Goal: Use online tool/utility

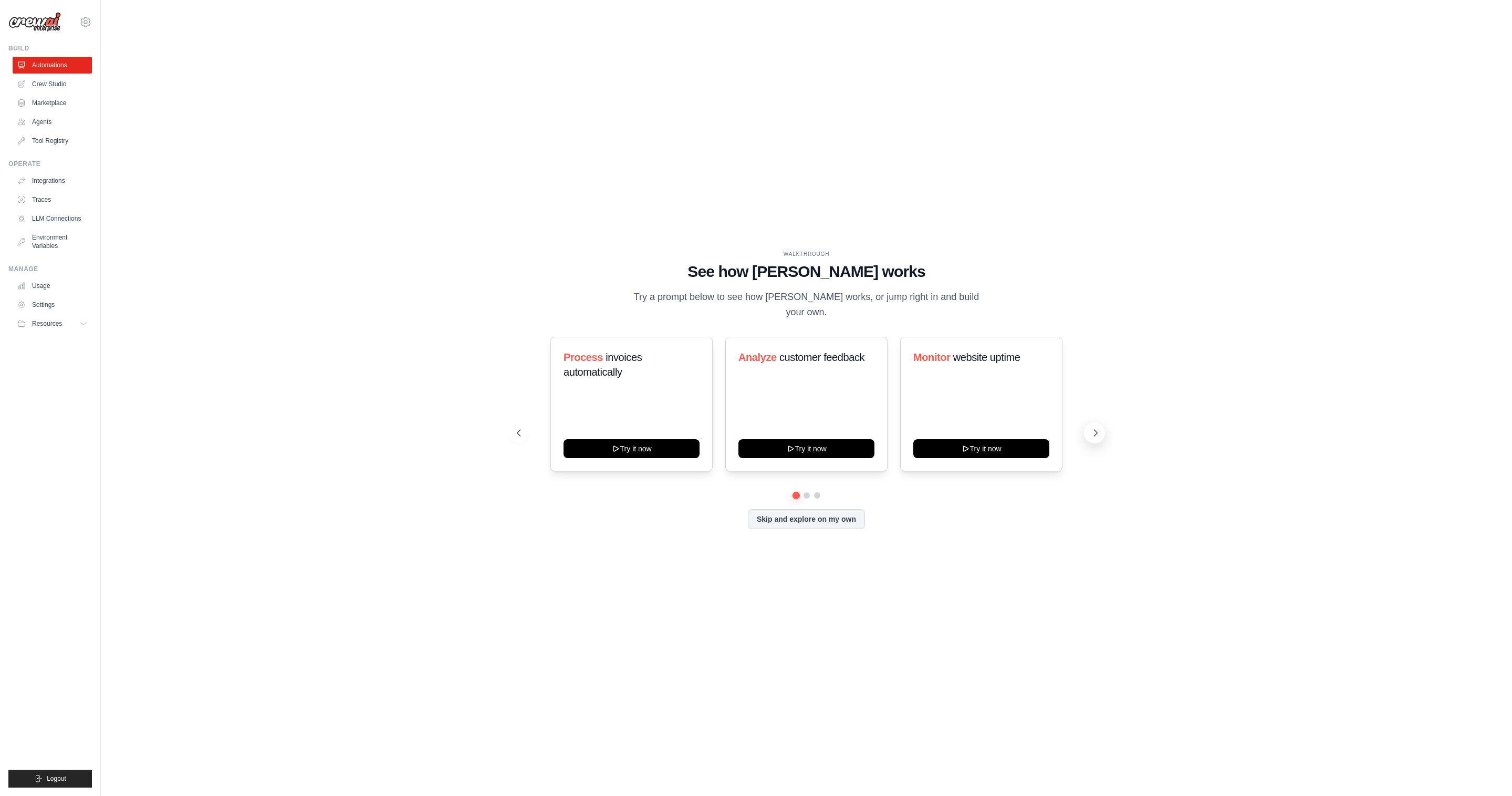
click at [1089, 429] on button at bounding box center [1095, 433] width 21 height 21
click at [825, 439] on button "Try it now" at bounding box center [806, 447] width 136 height 19
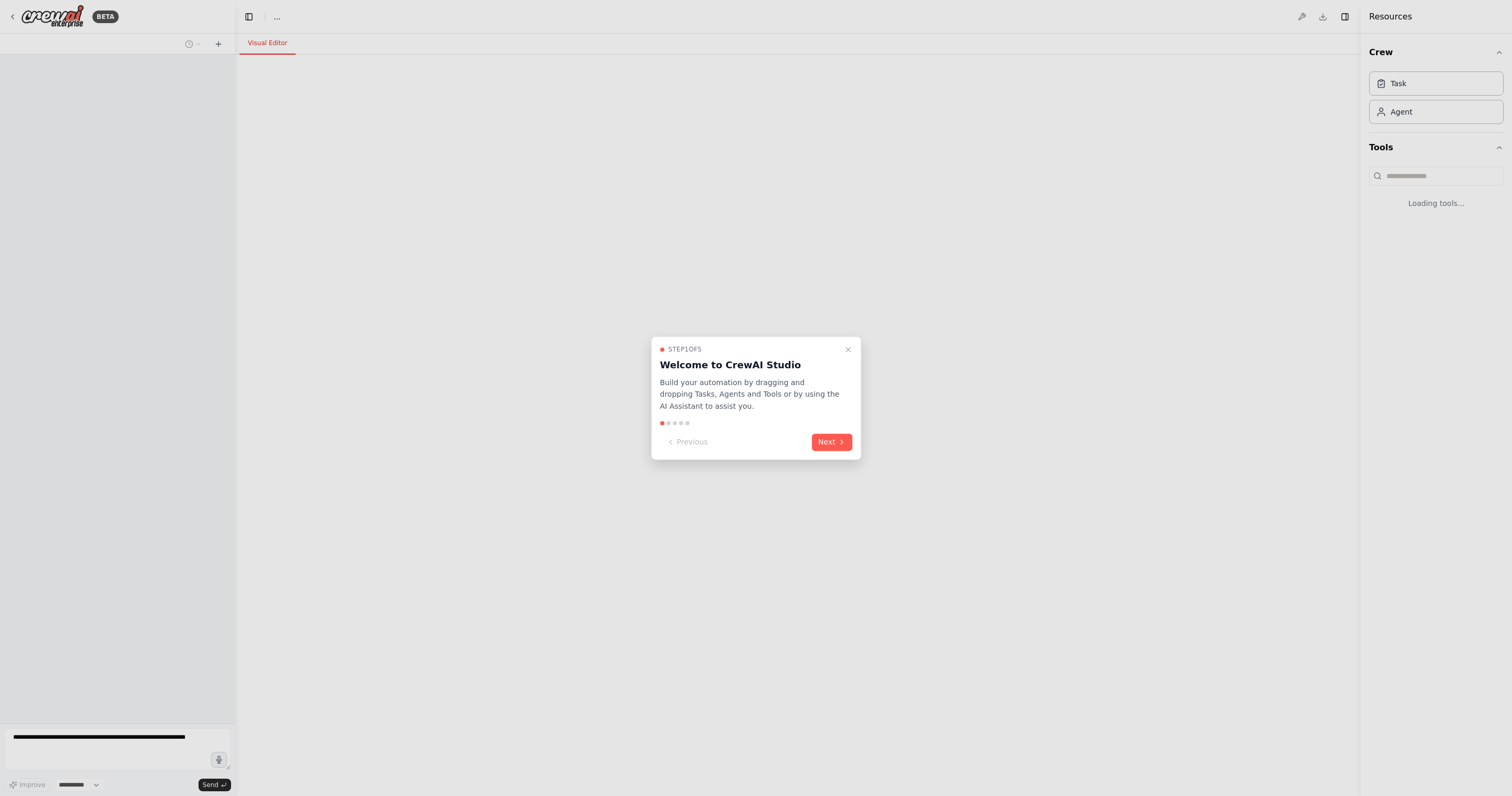
select select "****"
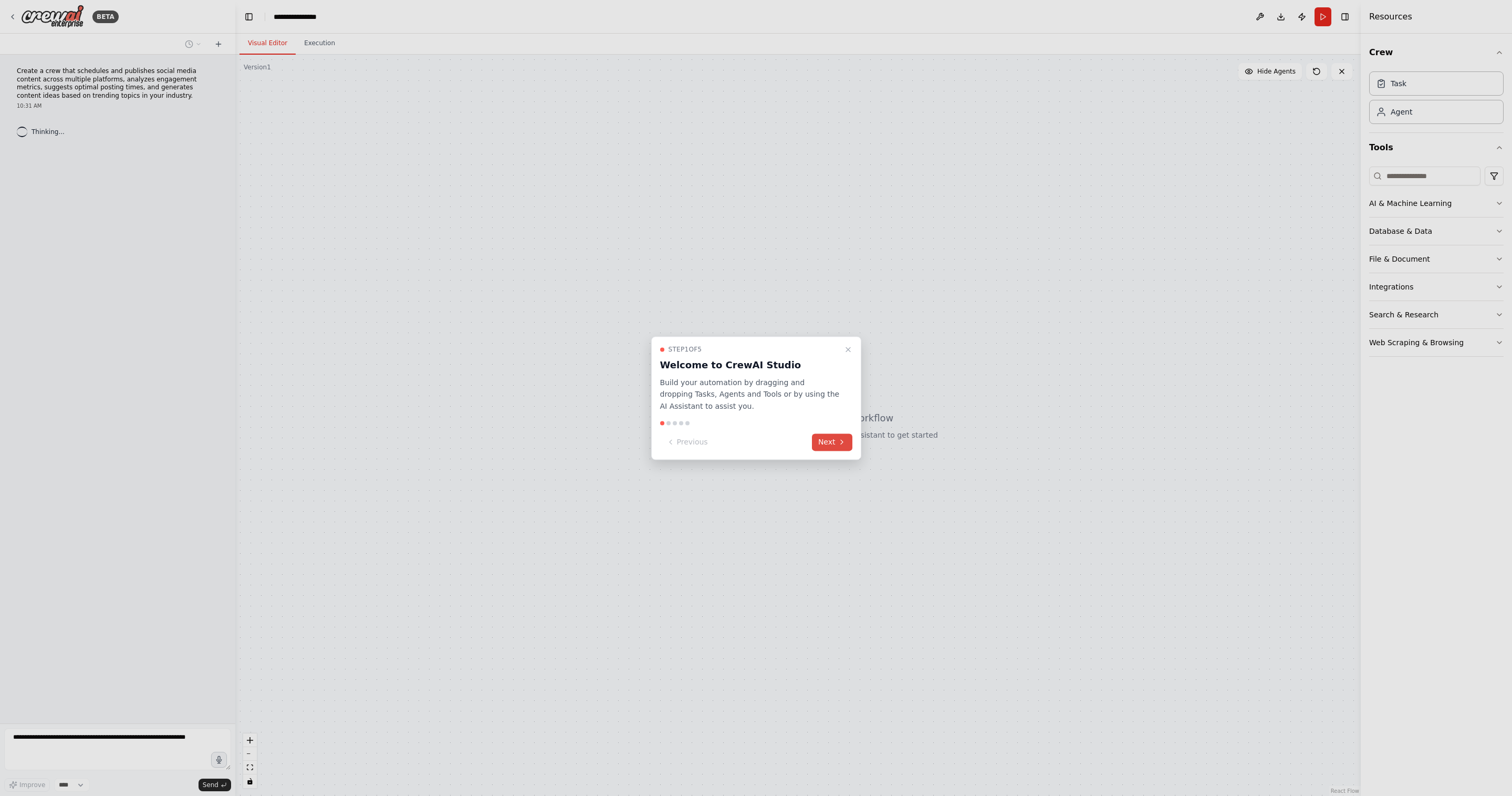
click at [838, 441] on icon at bounding box center [842, 442] width 8 height 8
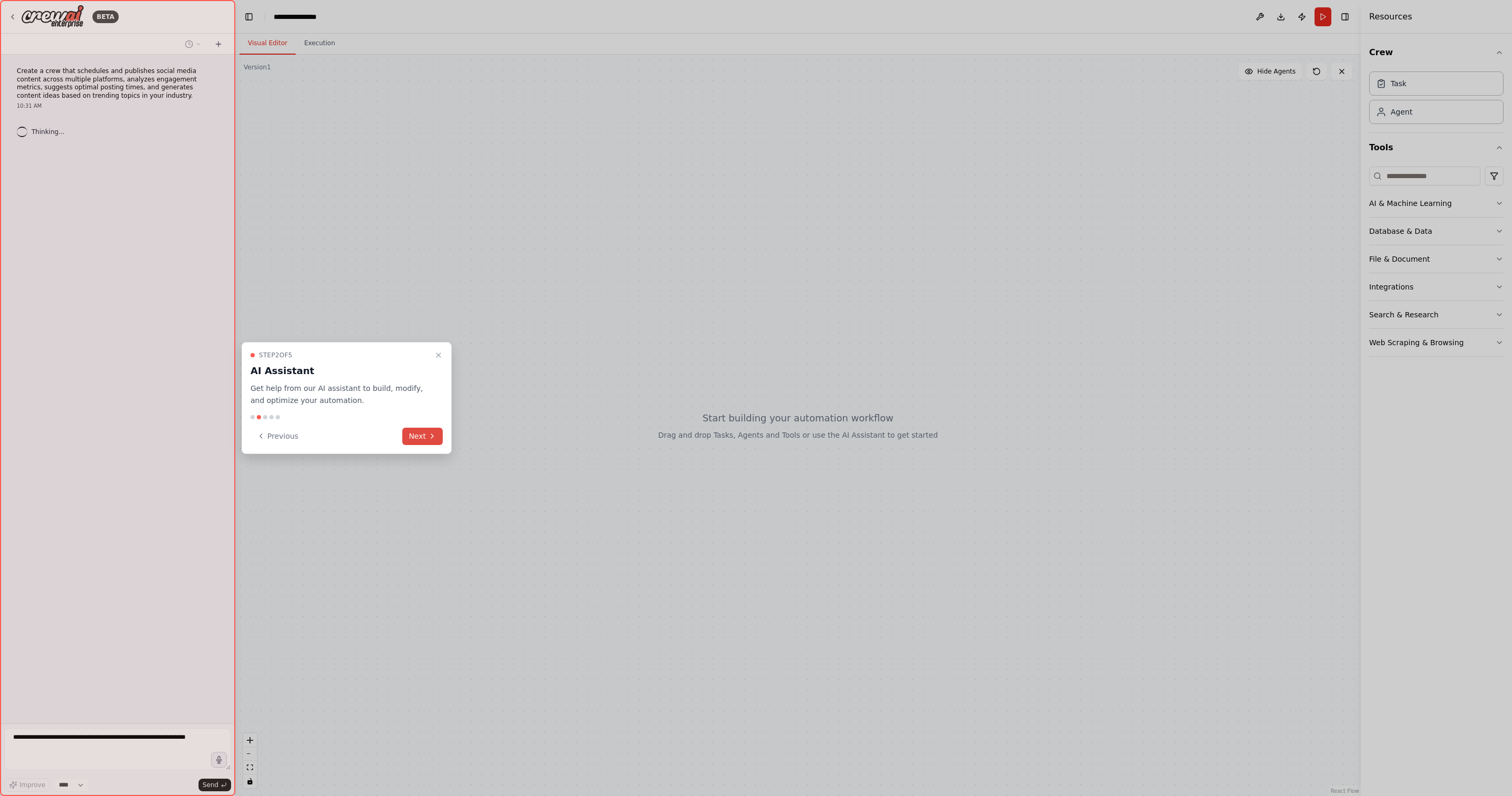
click at [433, 433] on icon at bounding box center [432, 436] width 8 height 8
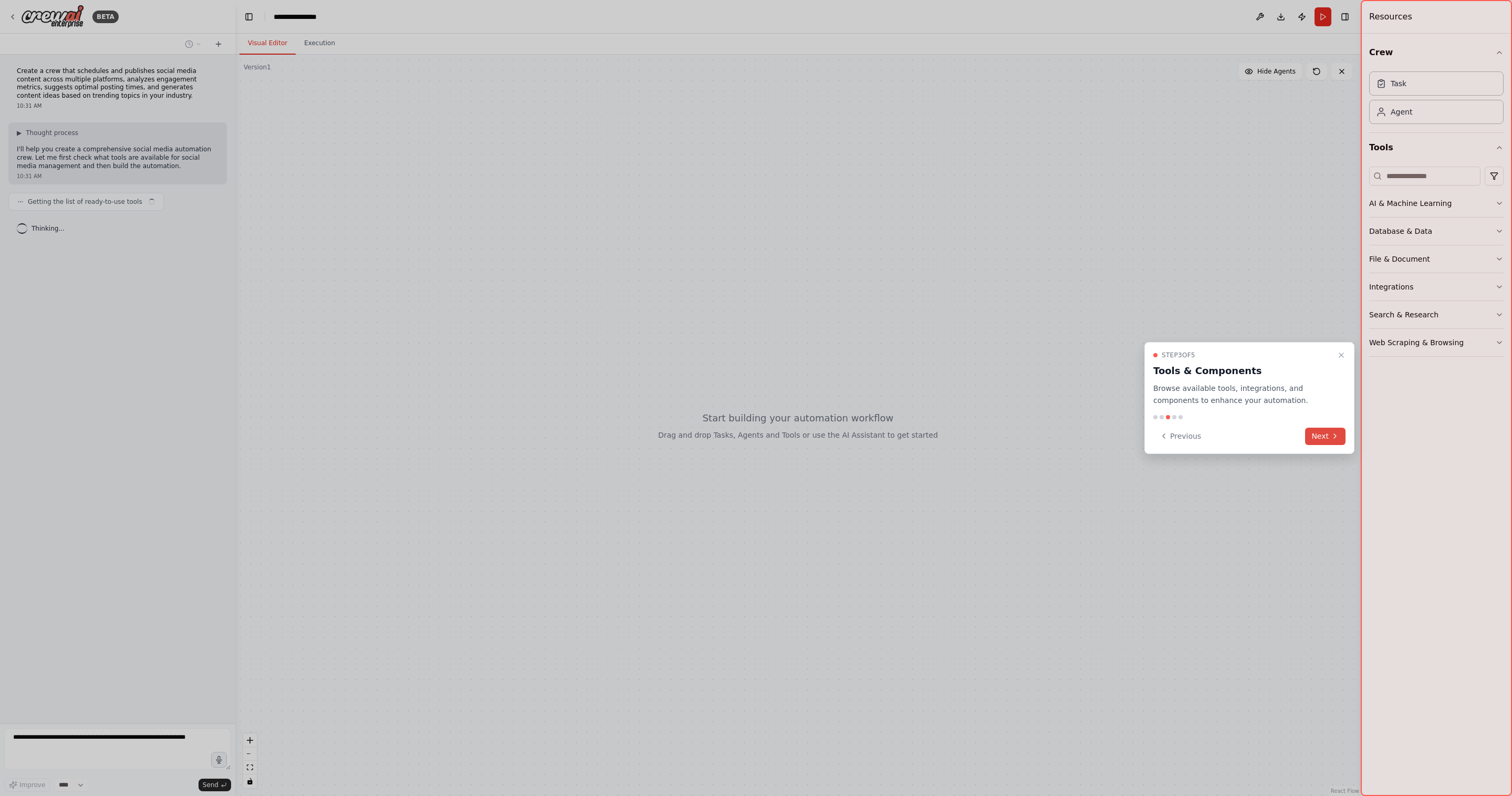
click at [1317, 436] on button "Next" at bounding box center [1325, 436] width 41 height 18
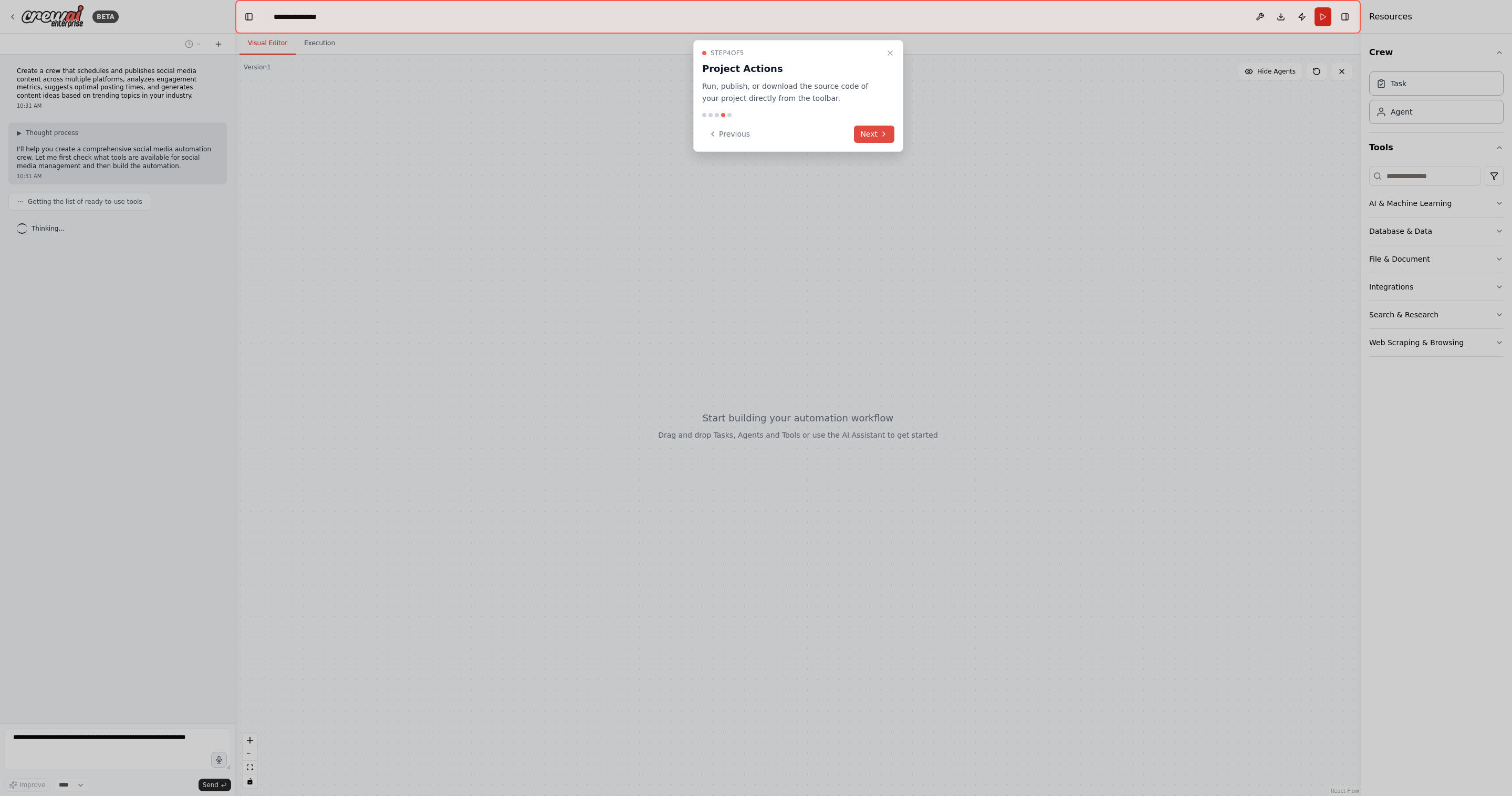
click at [876, 137] on button "Next" at bounding box center [874, 134] width 41 height 18
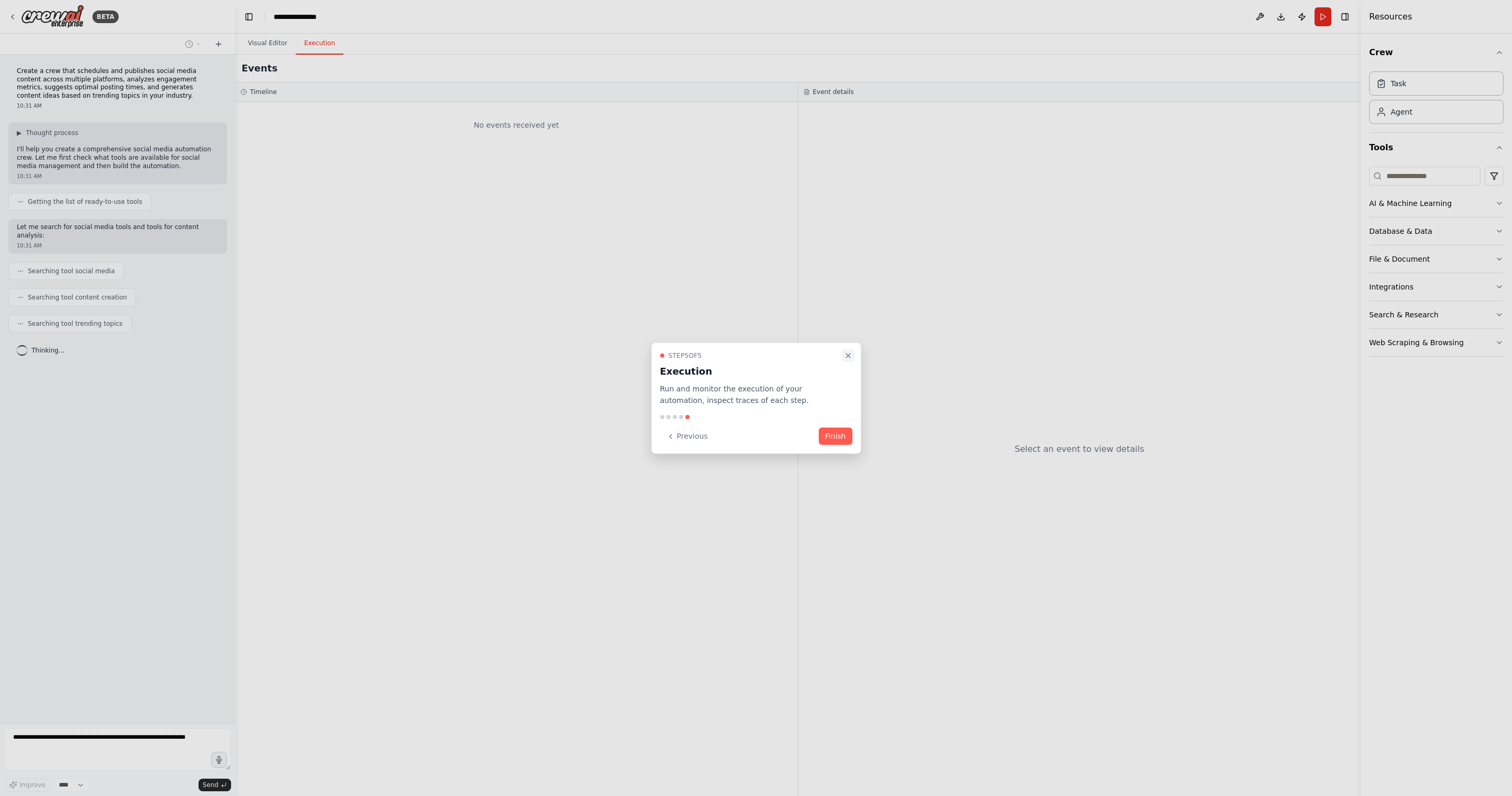
click at [851, 353] on icon "Close walkthrough" at bounding box center [848, 355] width 8 height 8
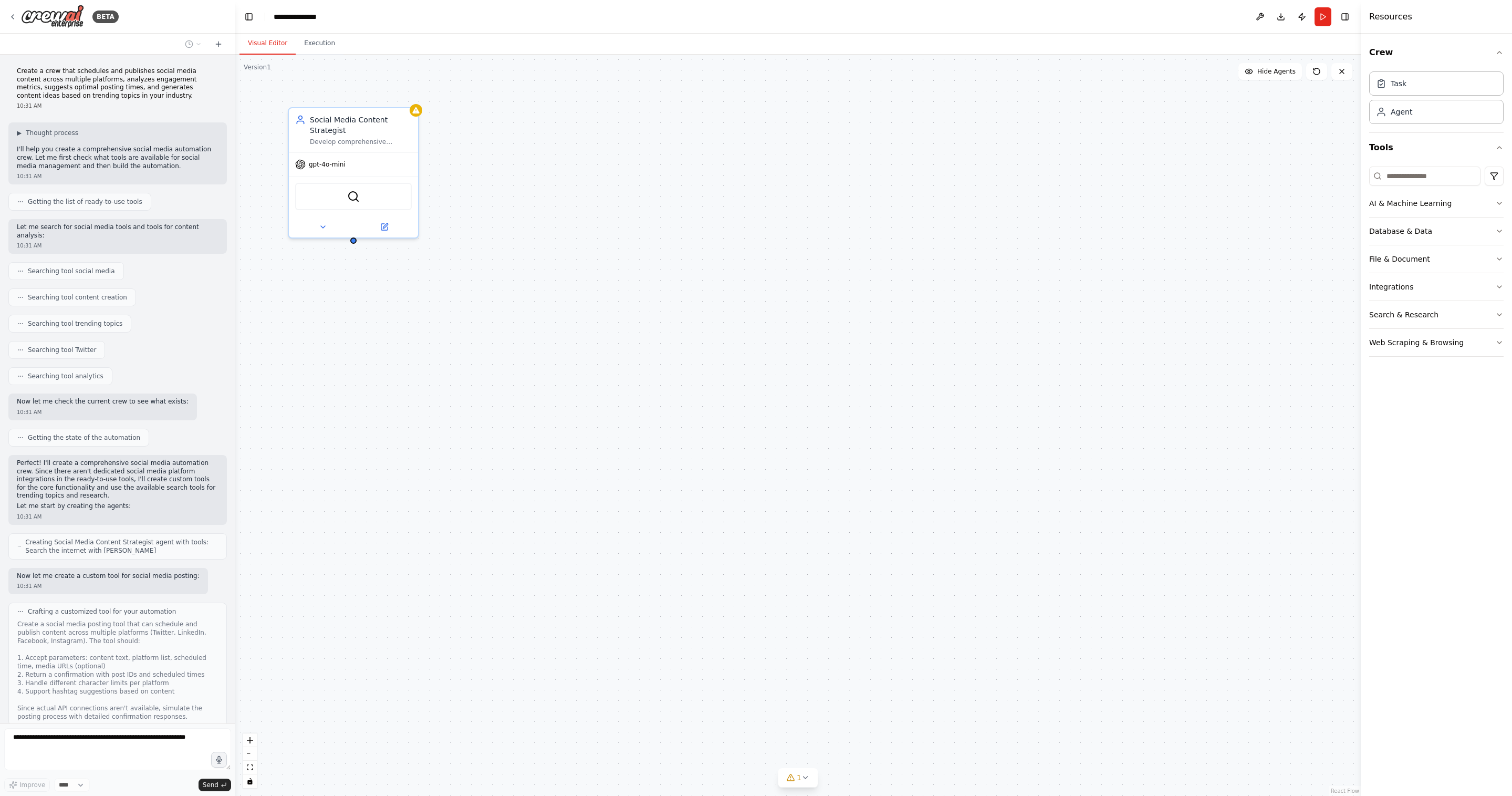
scroll to position [38, 0]
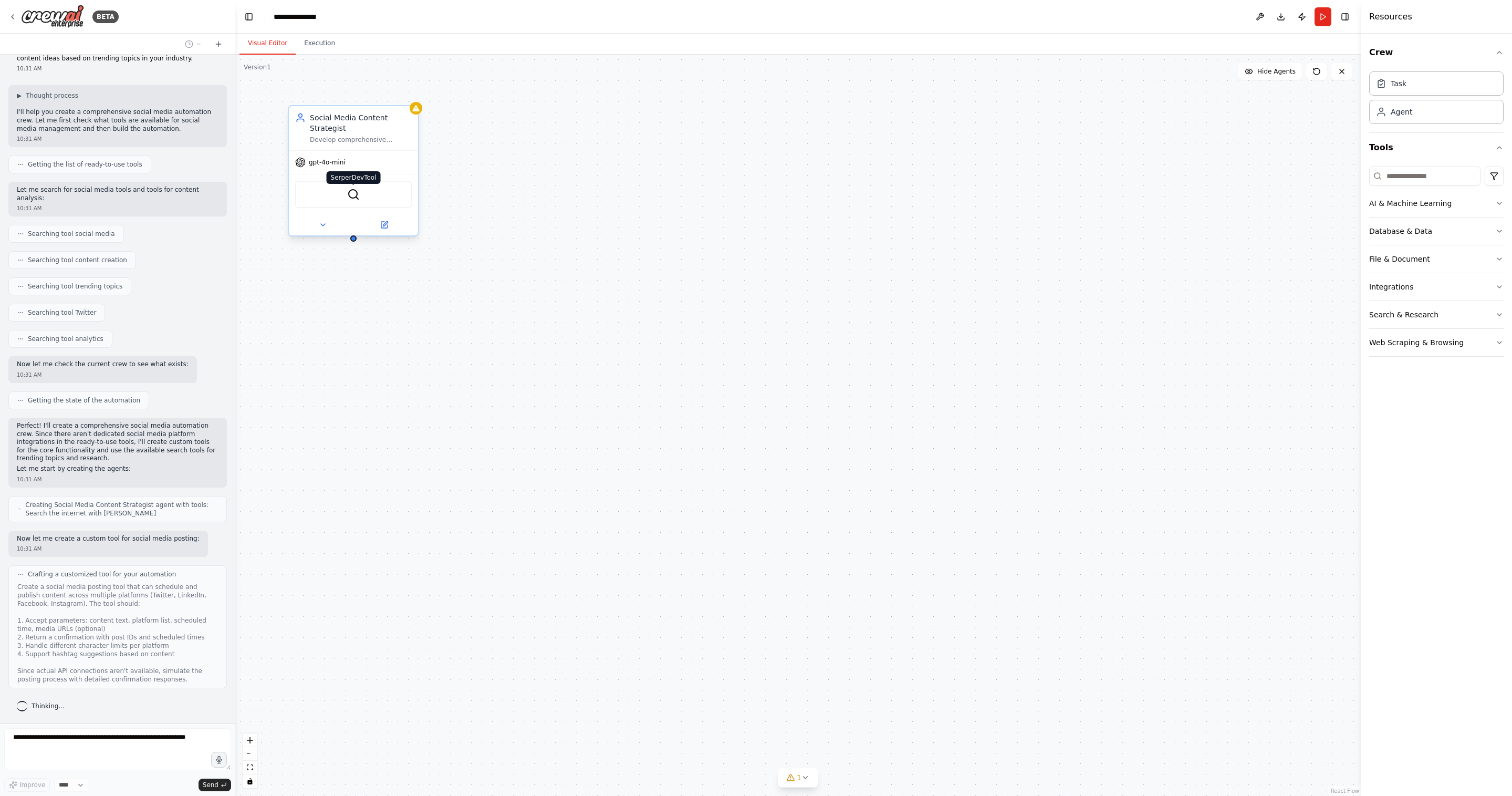
click at [356, 193] on img at bounding box center [353, 194] width 12 height 12
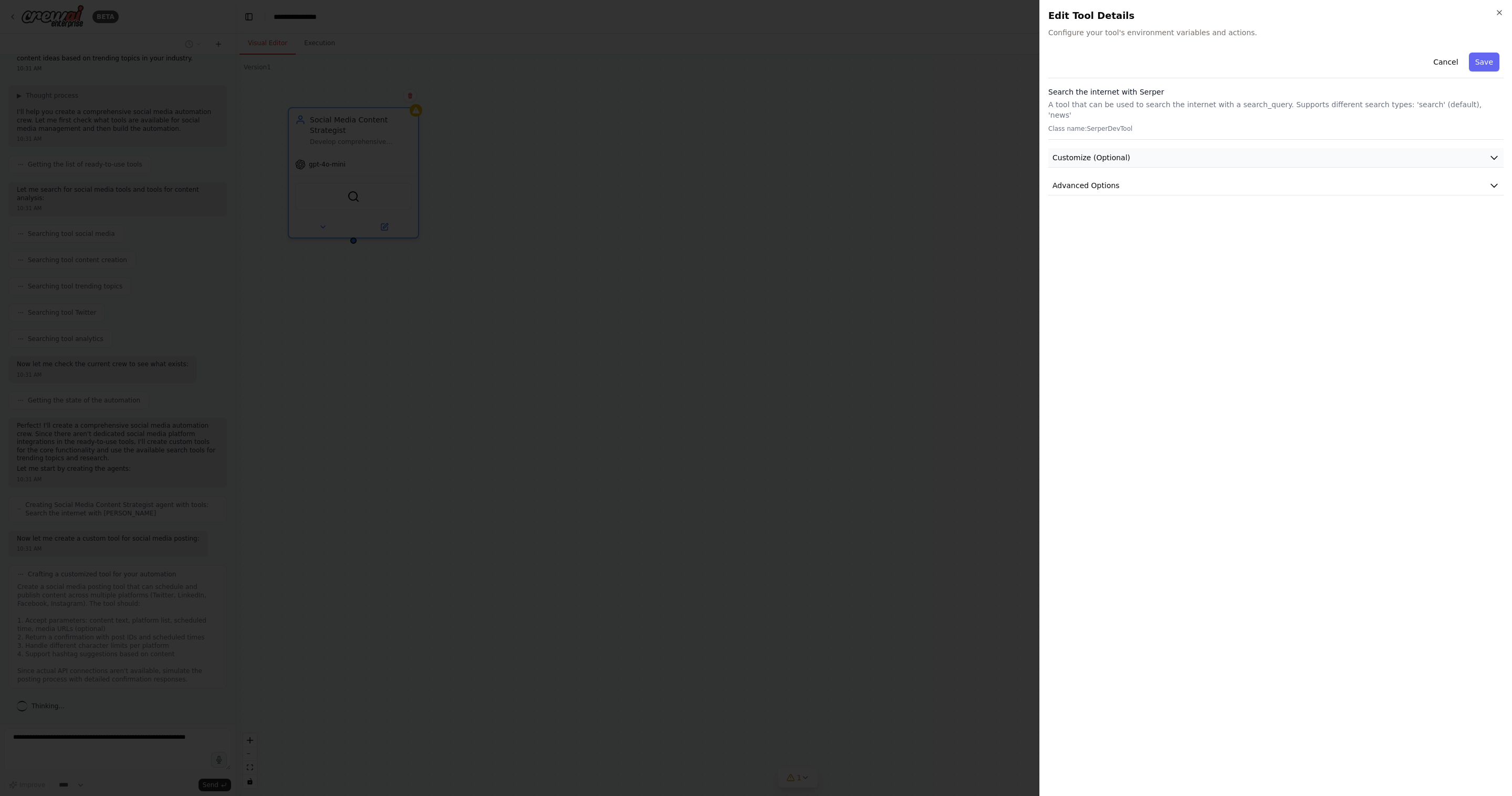
click at [1159, 148] on button "Customize (Optional)" at bounding box center [1276, 157] width 455 height 19
click at [1177, 148] on button "Customize (Optional)" at bounding box center [1276, 157] width 455 height 19
click at [1497, 12] on icon "button" at bounding box center [1499, 12] width 8 height 8
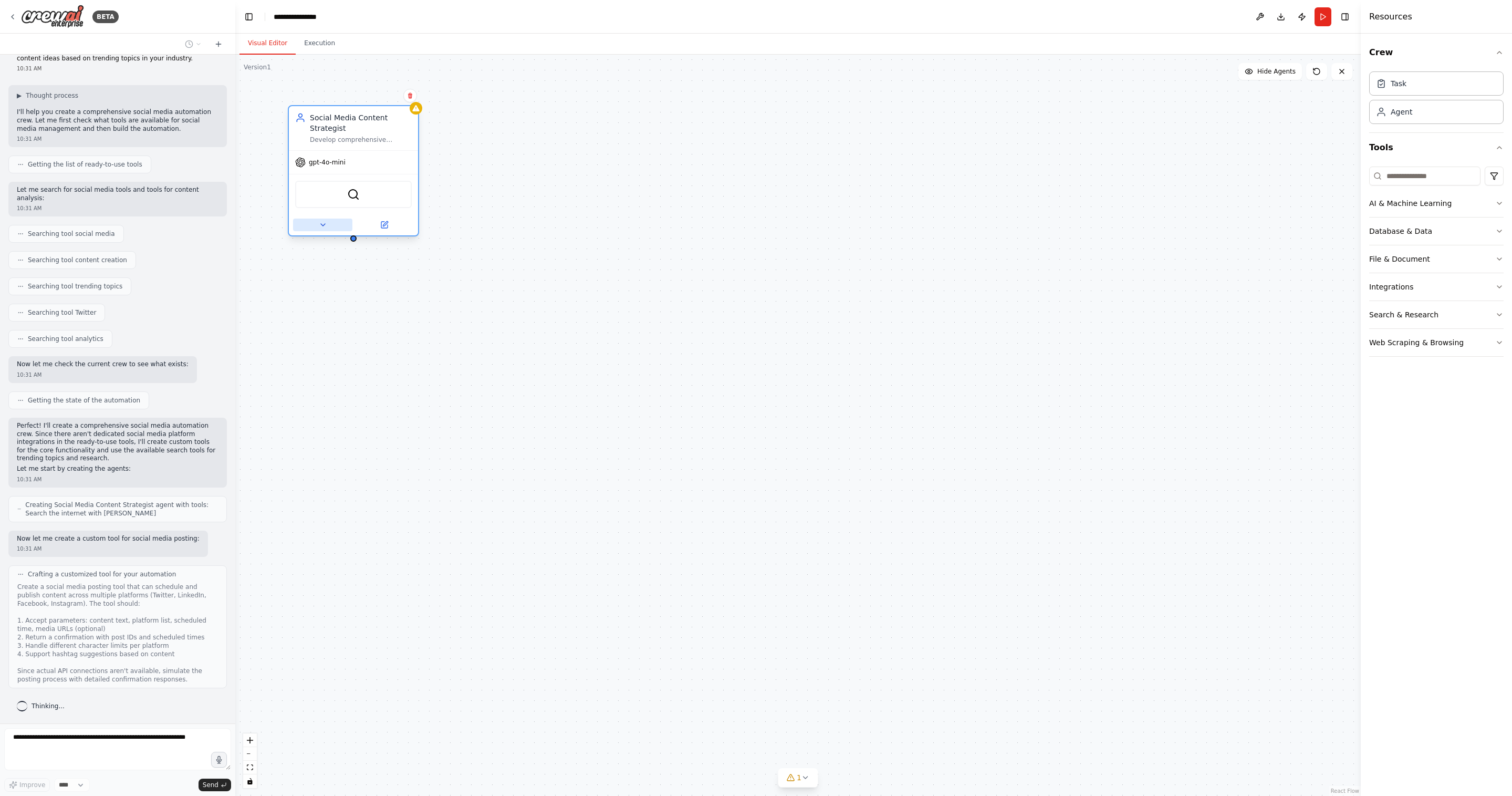
click at [316, 227] on button at bounding box center [322, 224] width 59 height 12
click at [449, 296] on button "Attributes" at bounding box center [393, 297] width 191 height 19
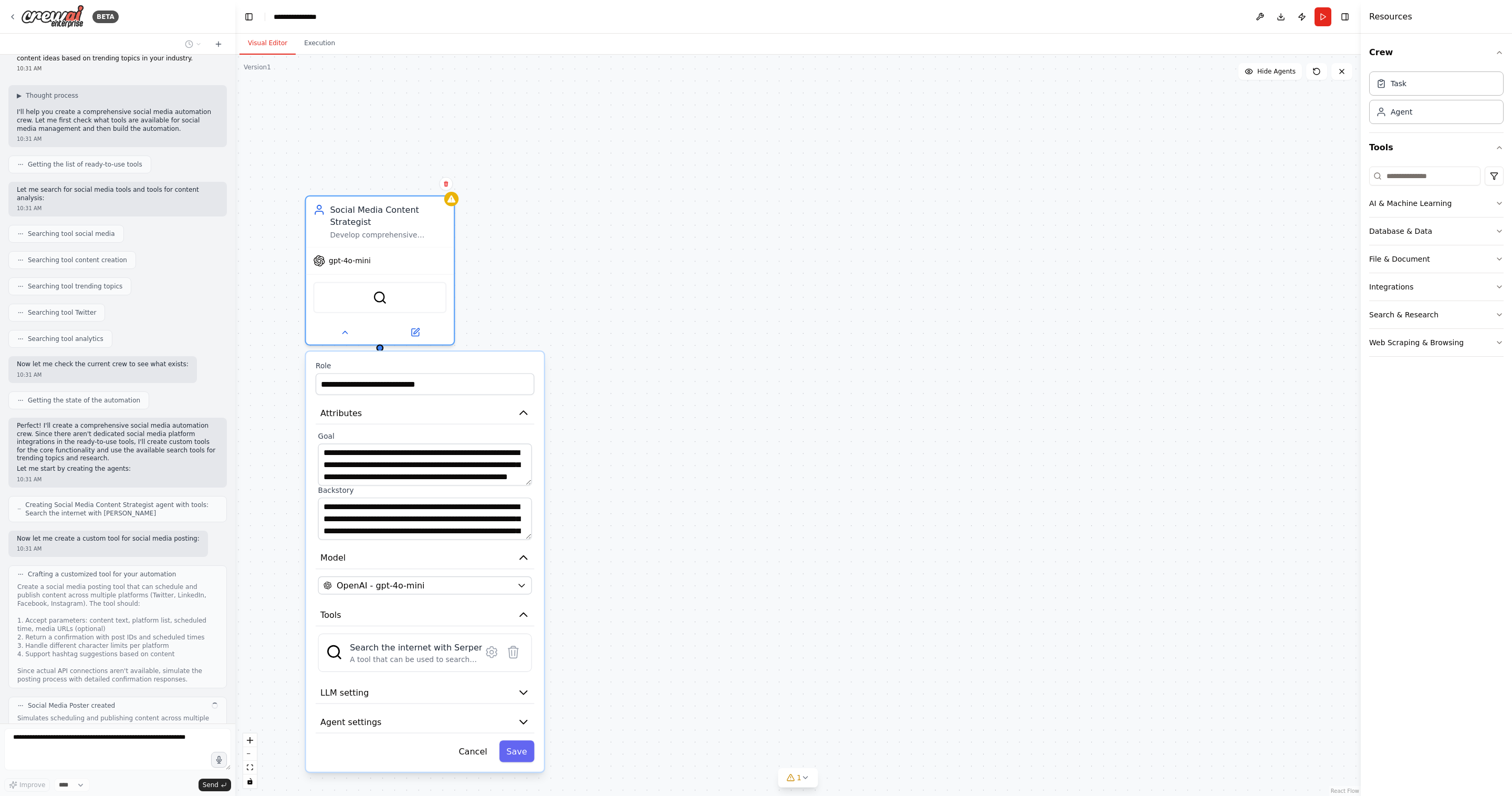
scroll to position [106, 0]
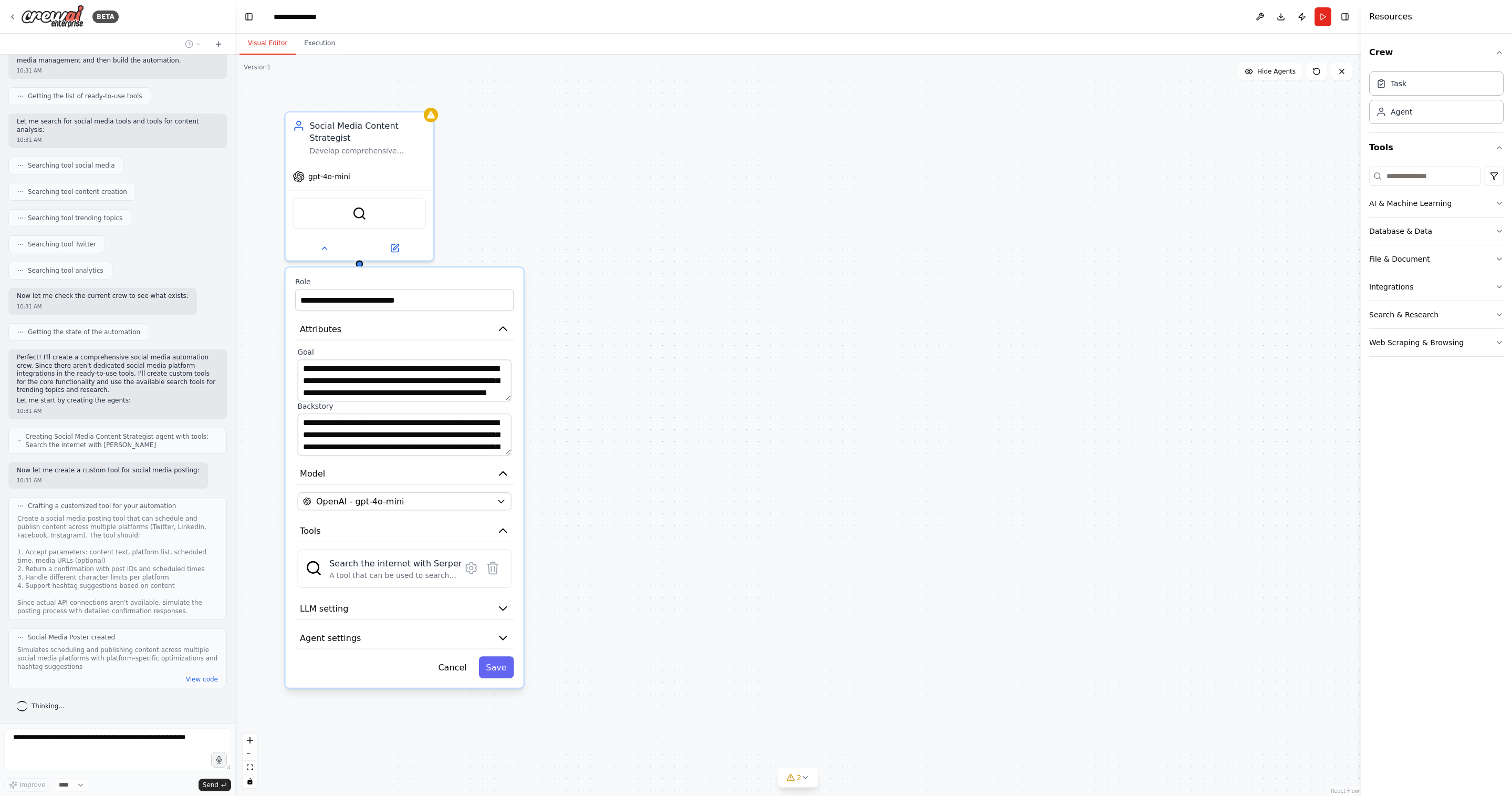
drag, startPoint x: 631, startPoint y: 403, endPoint x: 625, endPoint y: 342, distance: 61.3
click at [625, 342] on div "**********" at bounding box center [798, 425] width 1125 height 741
click at [464, 606] on button "LLM setting" at bounding box center [404, 608] width 218 height 22
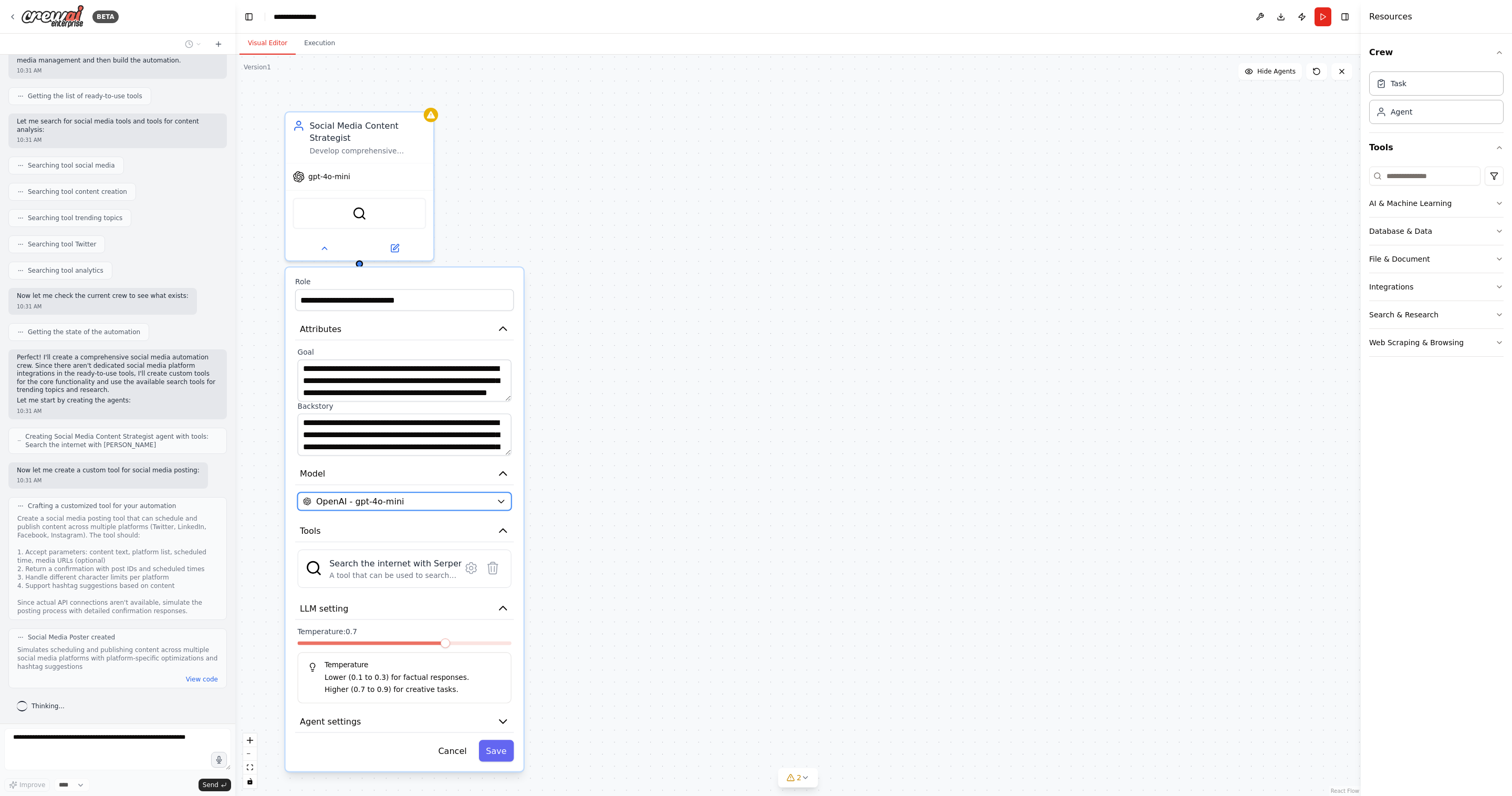
click at [403, 508] on button "OpenAI - gpt-4o-mini" at bounding box center [404, 501] width 214 height 18
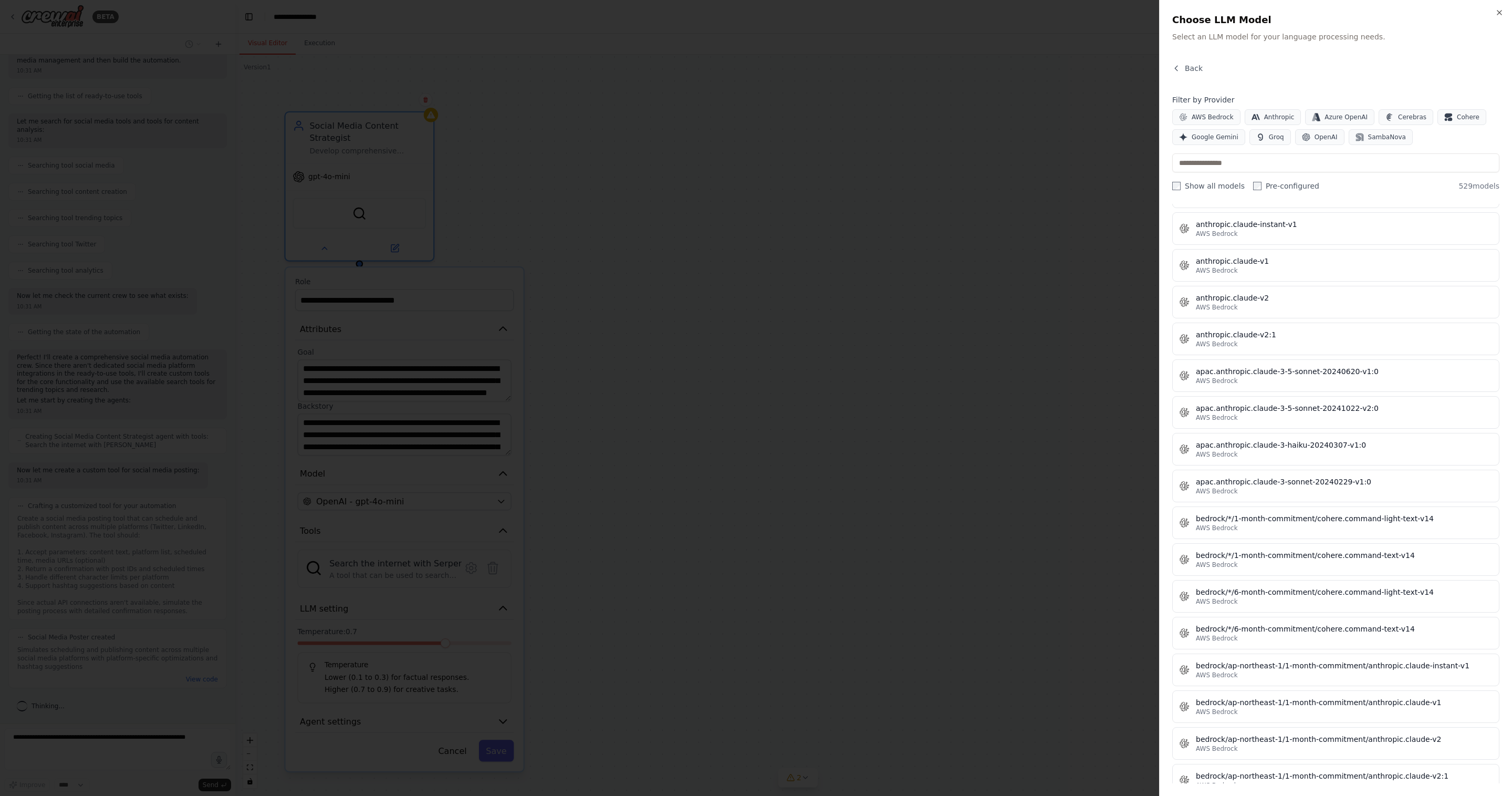
scroll to position [0, 0]
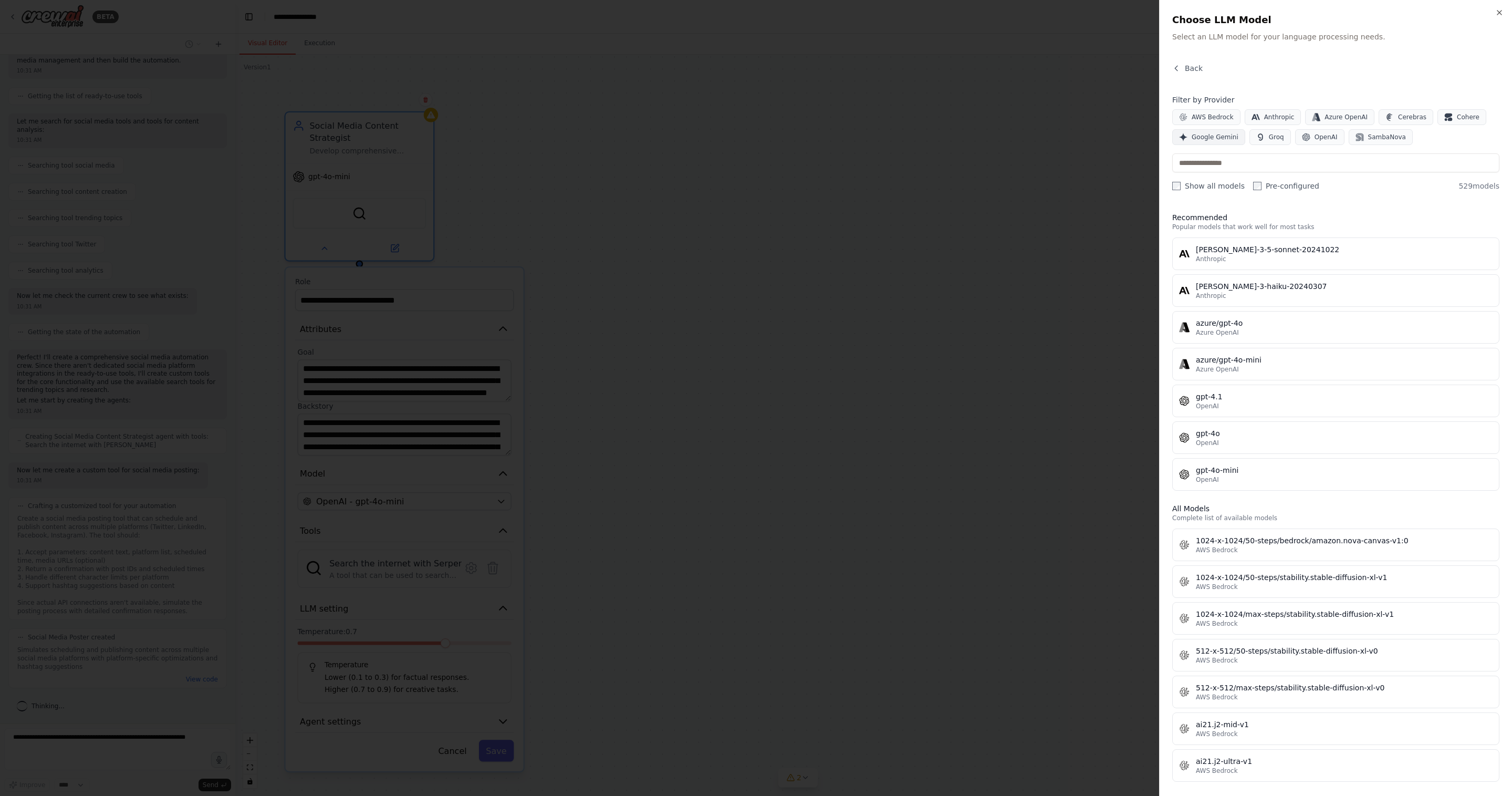
click at [1207, 138] on span "Google Gemini" at bounding box center [1215, 137] width 47 height 8
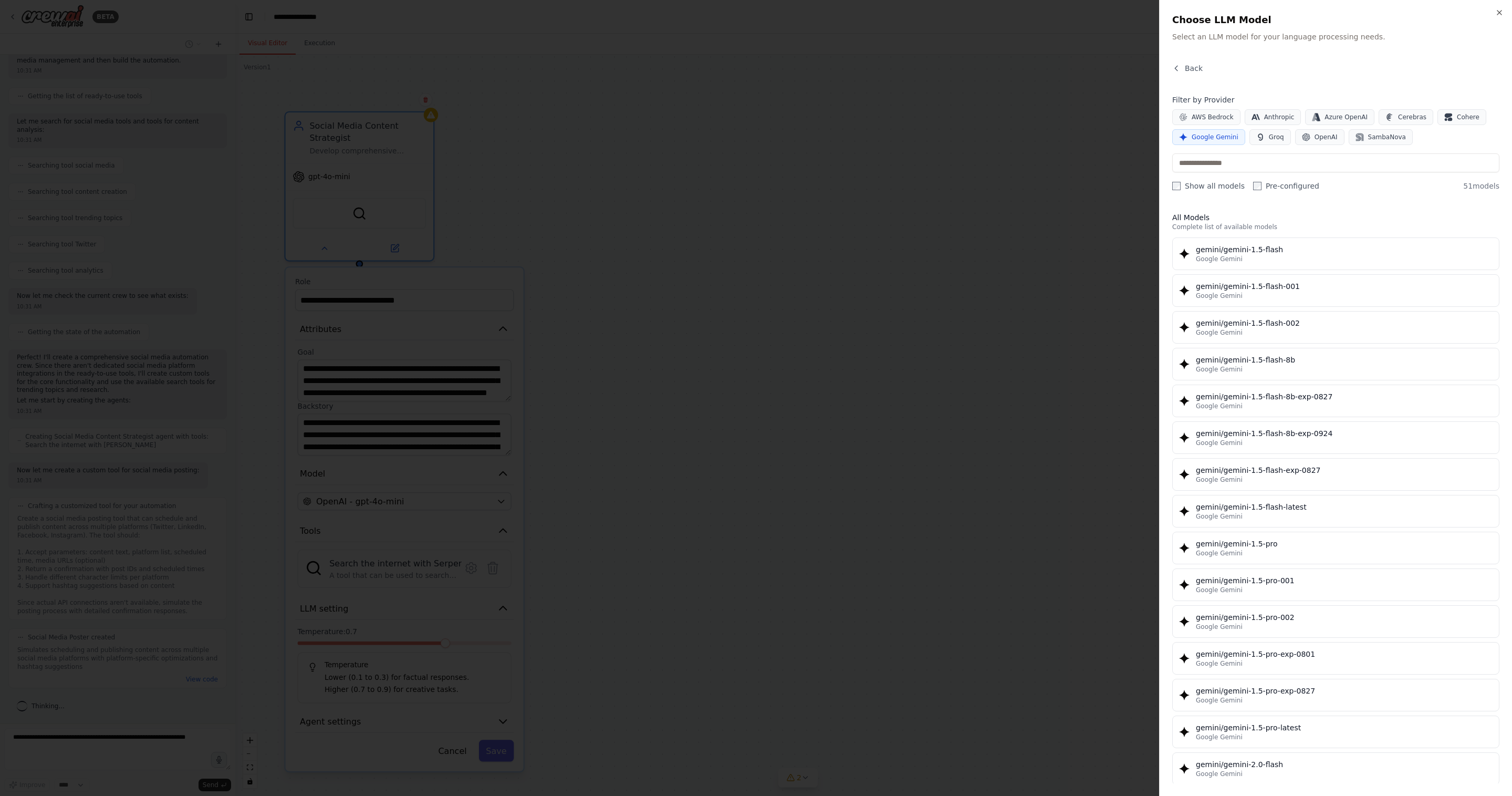
click at [816, 352] on div at bounding box center [756, 398] width 1512 height 796
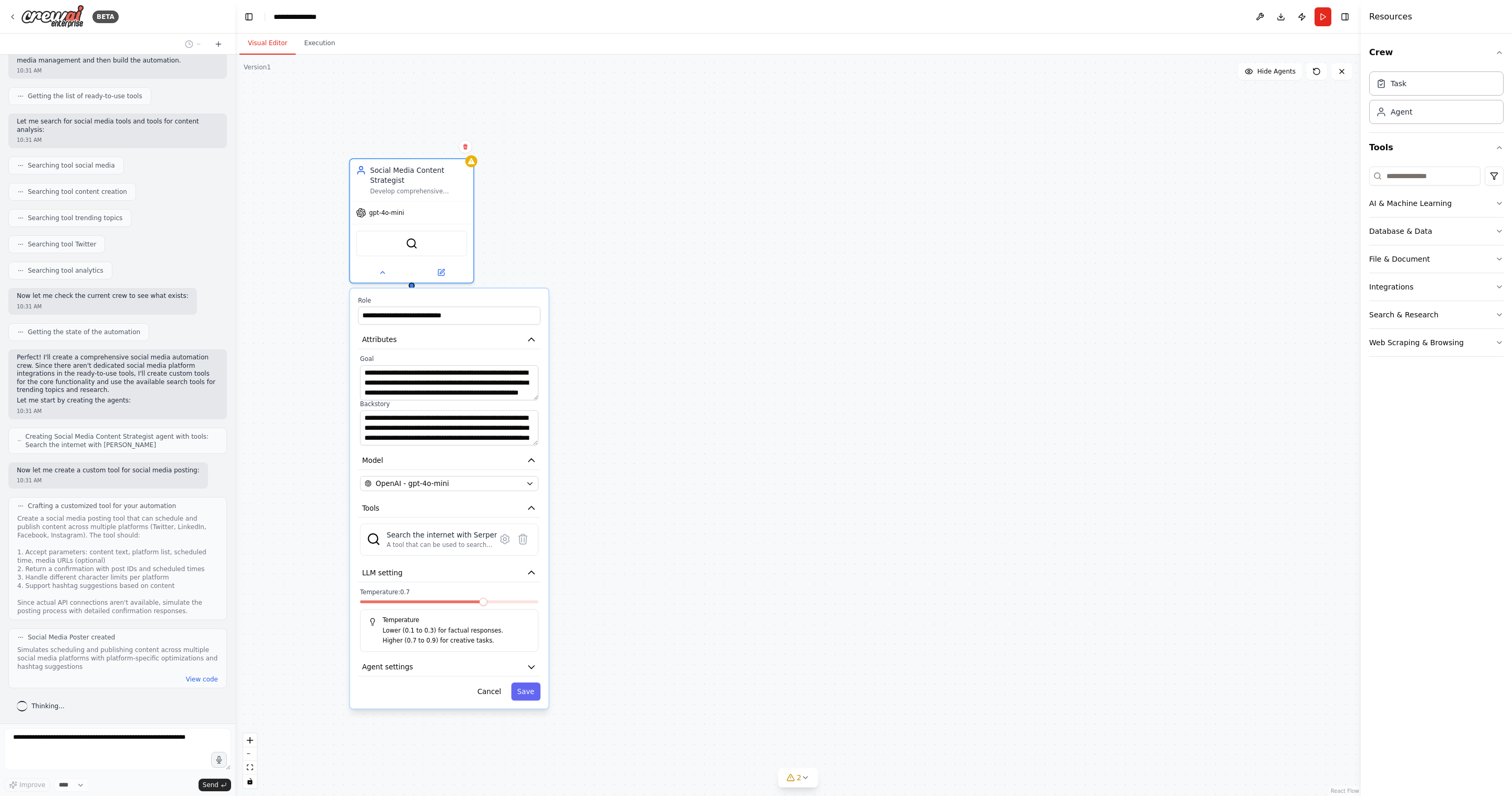
scroll to position [264, 0]
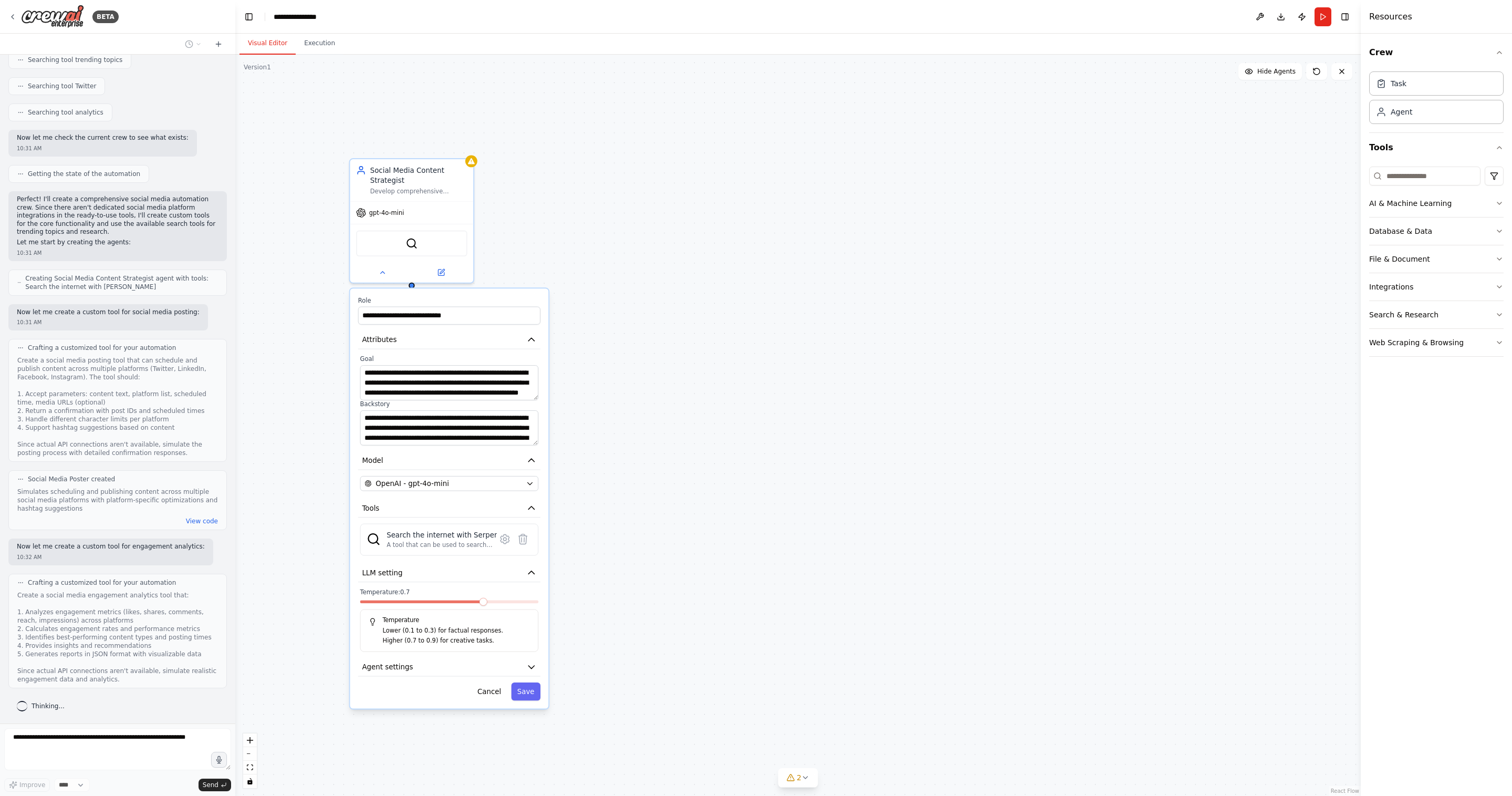
click at [318, 140] on div "**********" at bounding box center [798, 425] width 1125 height 741
click at [1494, 207] on button "AI & Machine Learning" at bounding box center [1436, 203] width 134 height 28
click at [1436, 114] on div "Agent" at bounding box center [1436, 111] width 134 height 24
click at [1437, 87] on div "Task" at bounding box center [1436, 83] width 134 height 24
click at [1442, 120] on div "Agent" at bounding box center [1436, 111] width 134 height 24
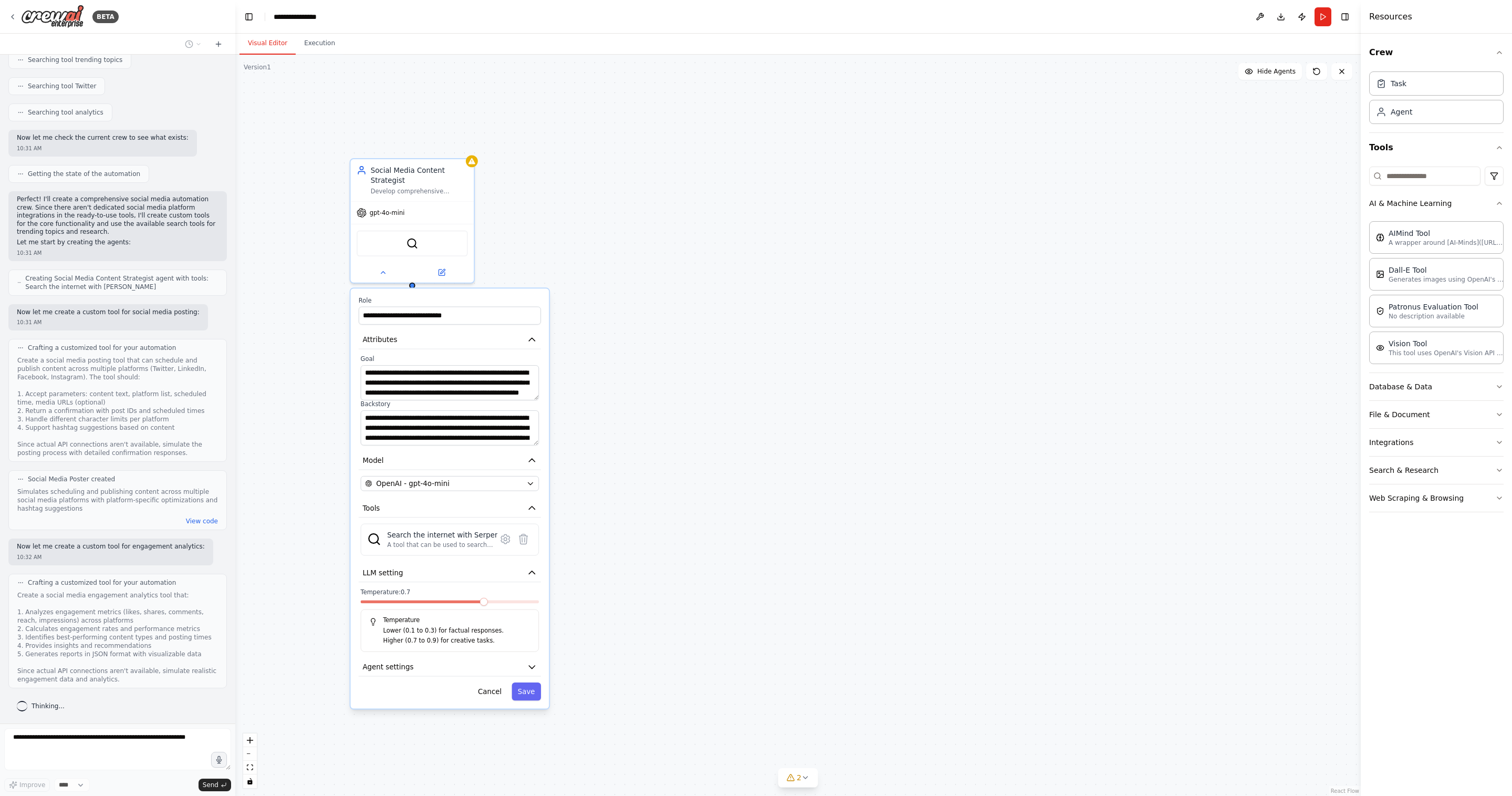
click at [831, 211] on div "**********" at bounding box center [798, 425] width 1125 height 741
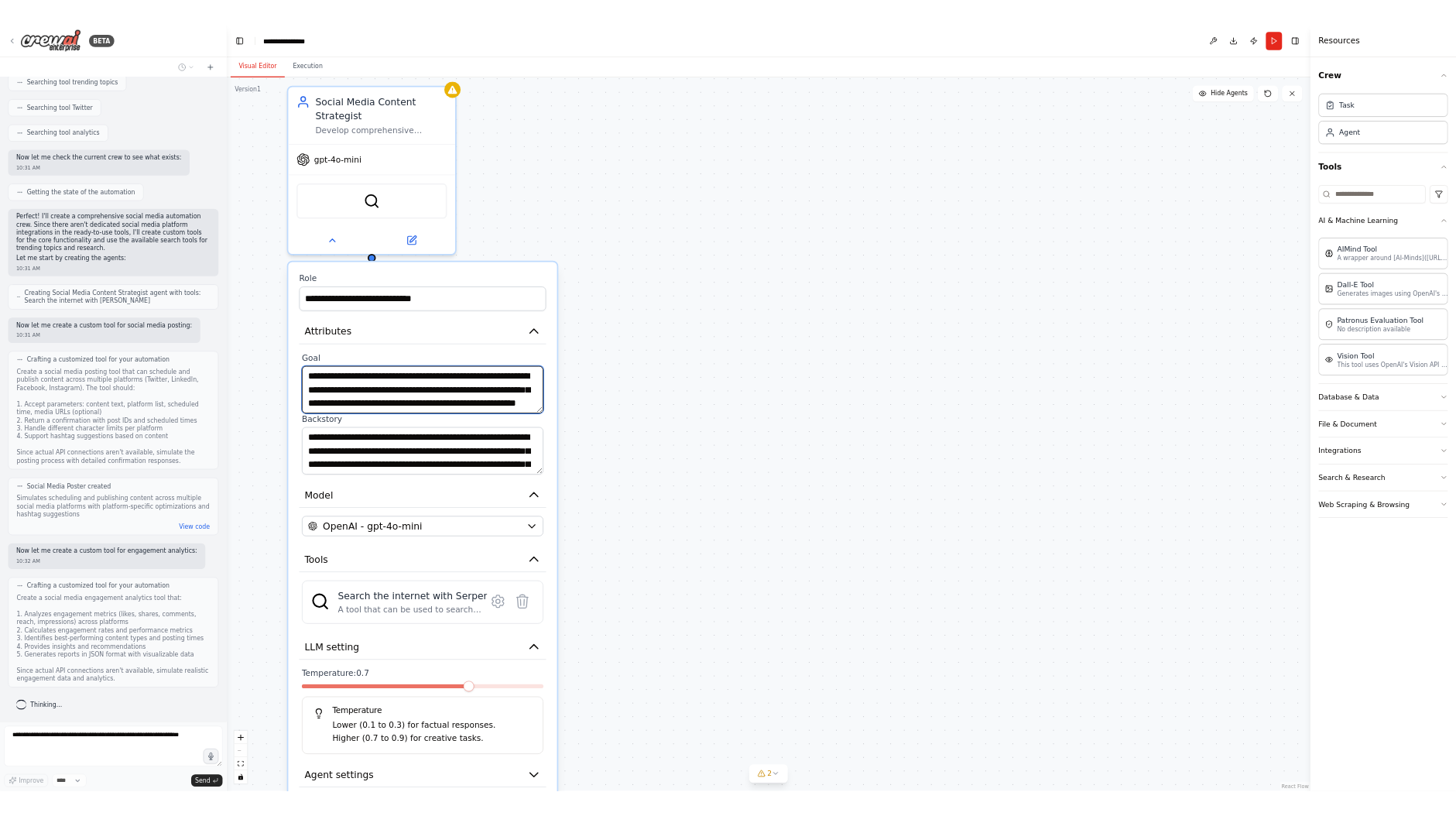
scroll to position [16, 0]
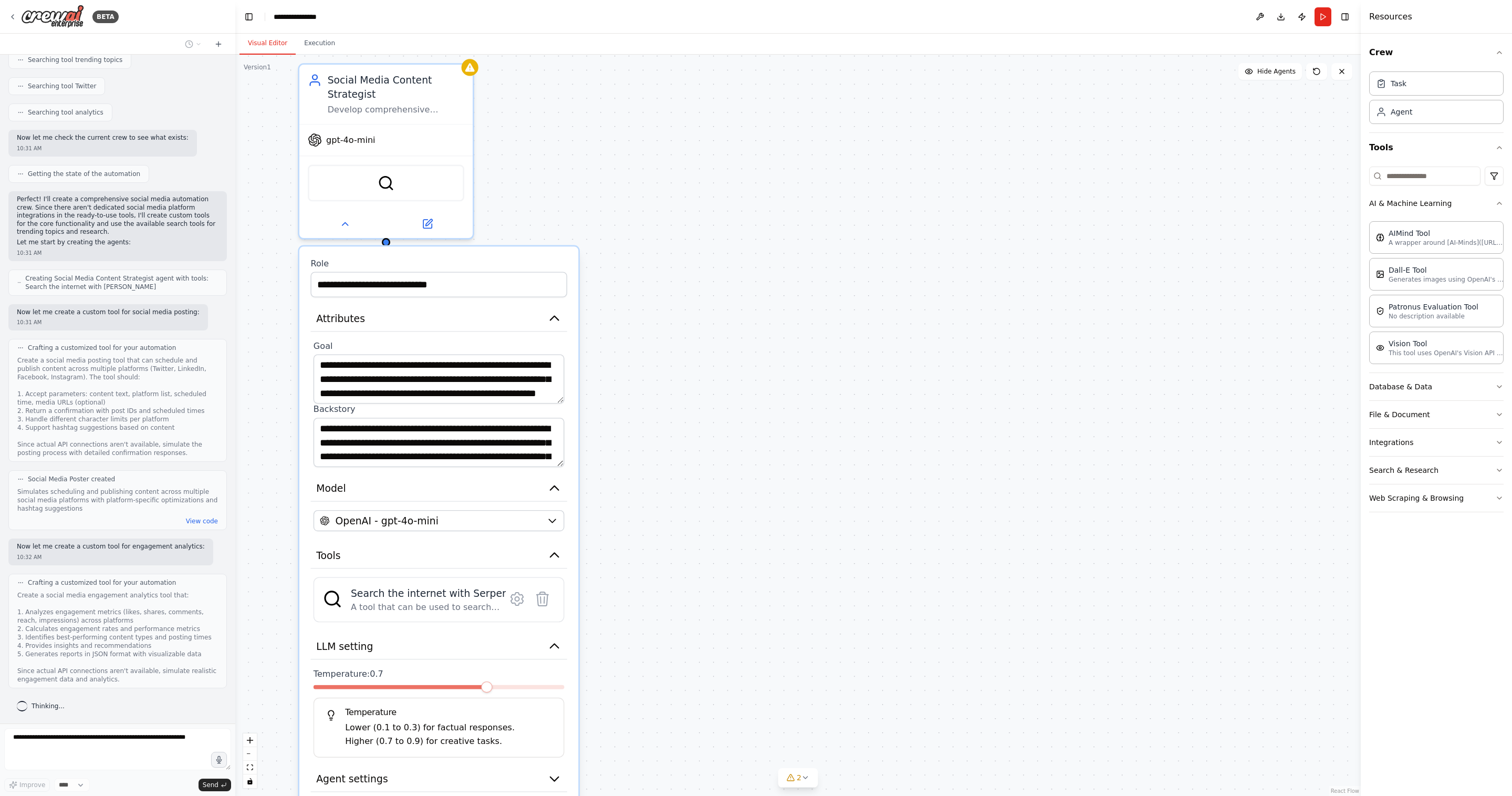
click at [765, 422] on div "**********" at bounding box center [798, 425] width 1125 height 741
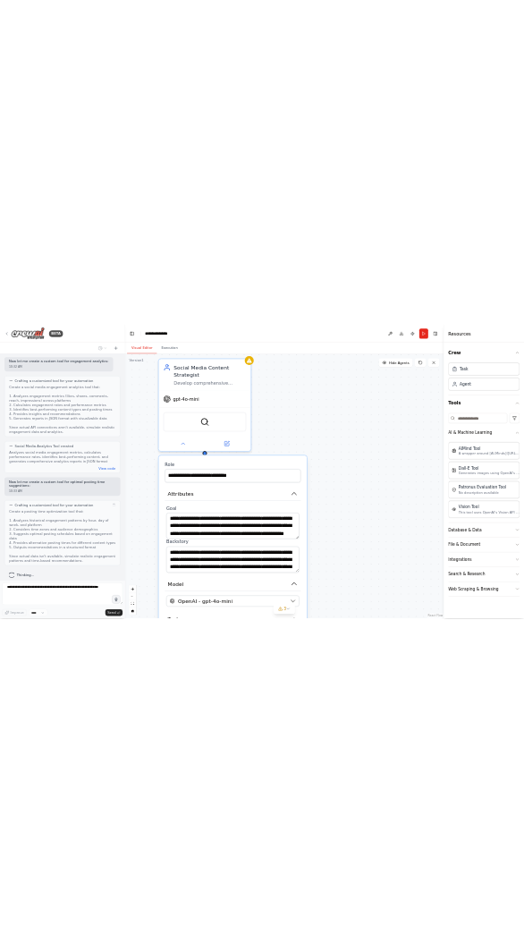
scroll to position [1275, 0]
